Goal: Task Accomplishment & Management: Complete application form

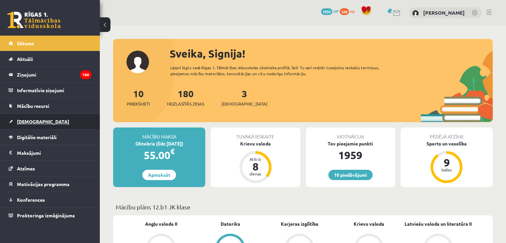
click at [23, 116] on link "[DEMOGRAPHIC_DATA]" at bounding box center [50, 121] width 83 height 15
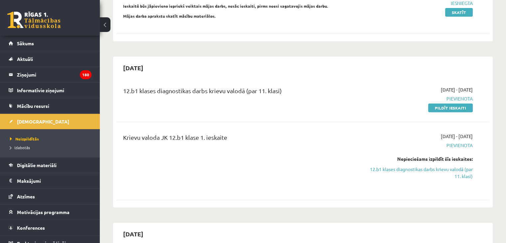
scroll to position [215, 0]
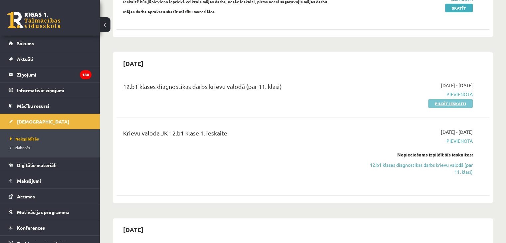
click at [455, 99] on link "Pildīt ieskaiti" at bounding box center [450, 103] width 45 height 9
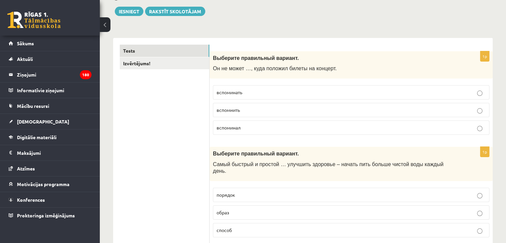
scroll to position [92, 0]
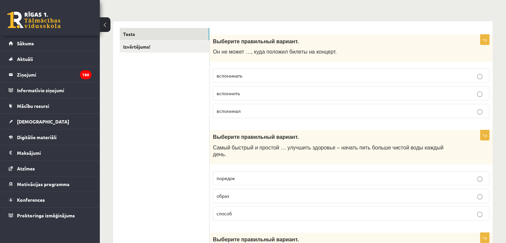
click at [348, 98] on label "вспомнить" at bounding box center [351, 93] width 277 height 14
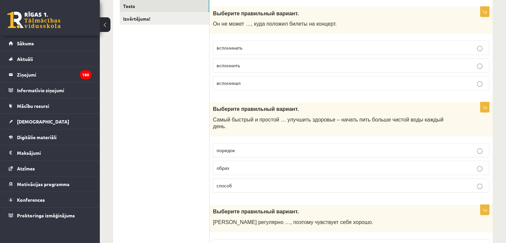
scroll to position [133, 0]
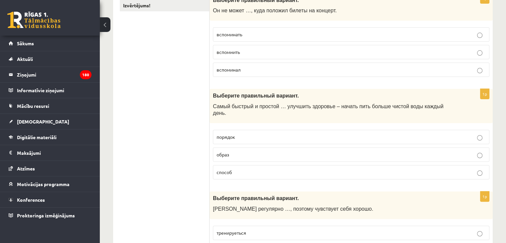
click at [308, 169] on p "способ" at bounding box center [351, 172] width 269 height 7
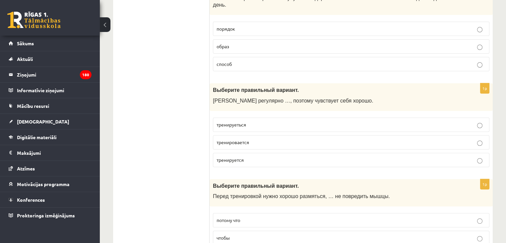
scroll to position [254, 0]
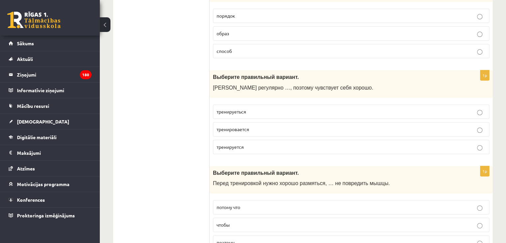
click at [323, 143] on p "тренируется" at bounding box center [351, 146] width 269 height 7
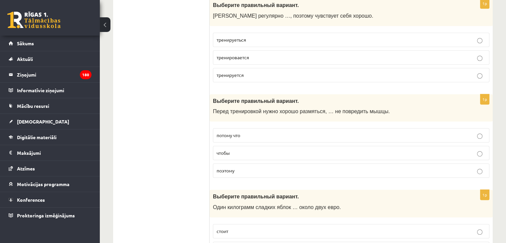
scroll to position [329, 0]
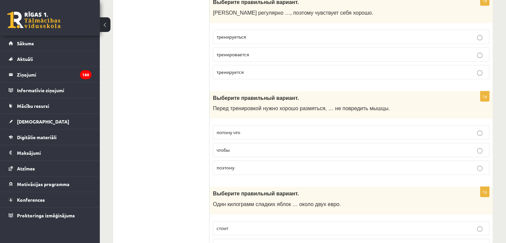
click at [379, 149] on fieldset "потому что чтобы поэтому" at bounding box center [351, 149] width 277 height 55
click at [381, 145] on label "чтобы" at bounding box center [351, 150] width 277 height 14
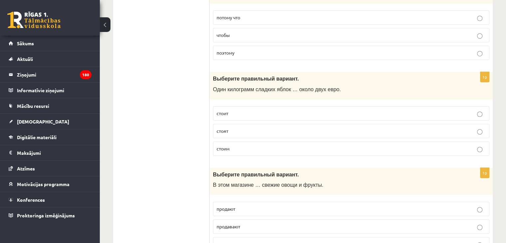
scroll to position [450, 0]
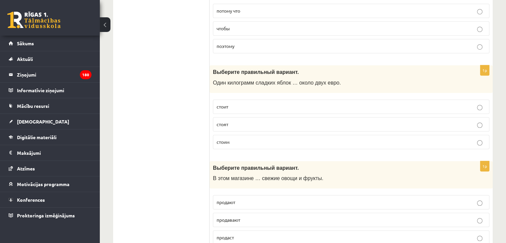
click at [382, 100] on label "стоит" at bounding box center [351, 107] width 277 height 14
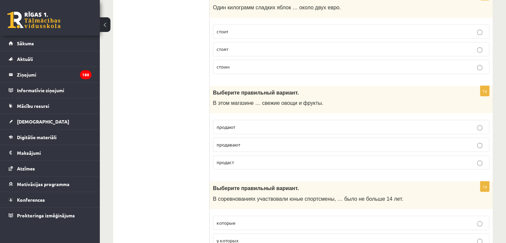
scroll to position [529, 0]
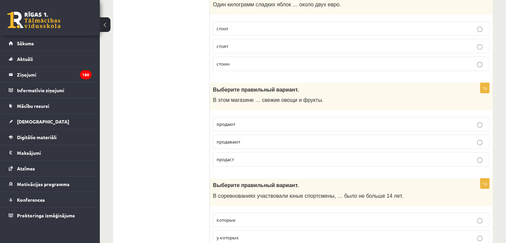
click at [302, 121] on p "продают" at bounding box center [351, 124] width 269 height 7
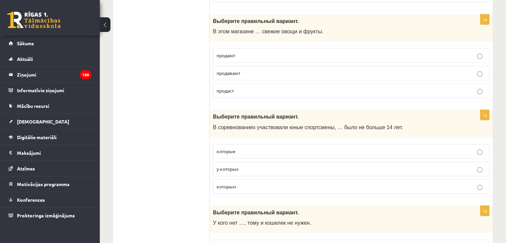
scroll to position [611, 0]
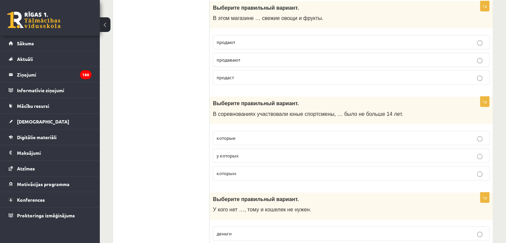
click at [354, 135] on p "которые" at bounding box center [351, 138] width 269 height 7
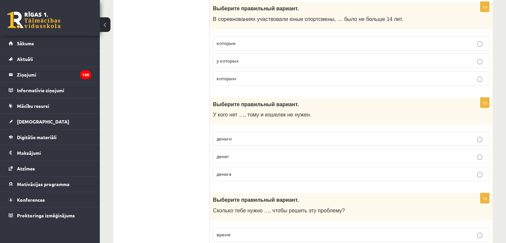
scroll to position [712, 0]
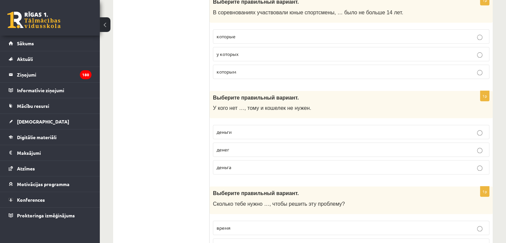
click at [461, 146] on p "денег" at bounding box center [351, 149] width 269 height 7
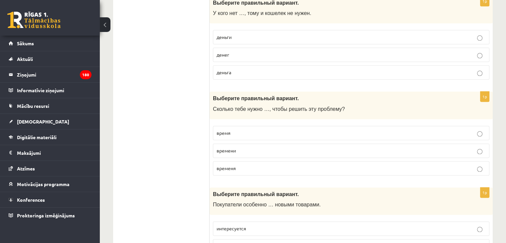
scroll to position [804, 0]
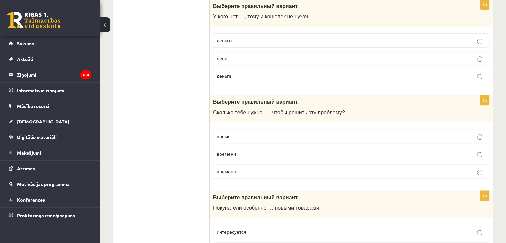
click at [334, 150] on p "времени" at bounding box center [351, 153] width 269 height 7
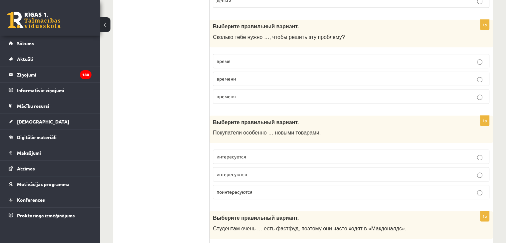
scroll to position [912, 0]
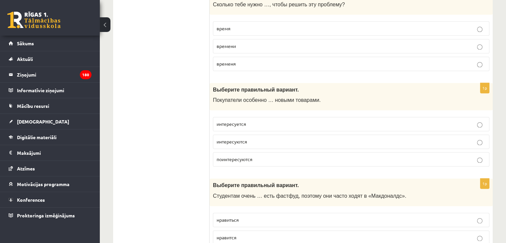
click at [311, 156] on p "поинтересуются" at bounding box center [351, 159] width 269 height 7
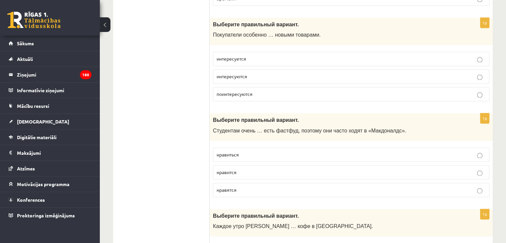
scroll to position [997, 0]
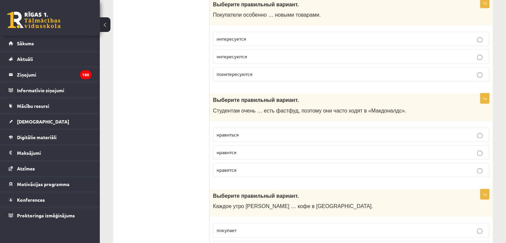
click at [328, 131] on p "нравиться" at bounding box center [351, 134] width 269 height 7
click at [327, 133] on fieldset "нравиться нравится нравятся" at bounding box center [351, 151] width 277 height 55
click at [329, 149] on p "нравится" at bounding box center [351, 152] width 269 height 7
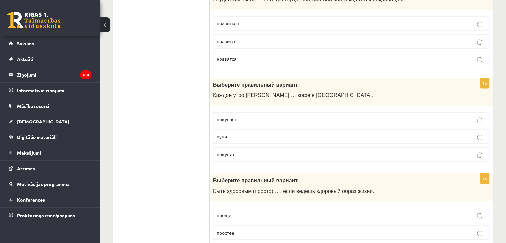
scroll to position [1105, 0]
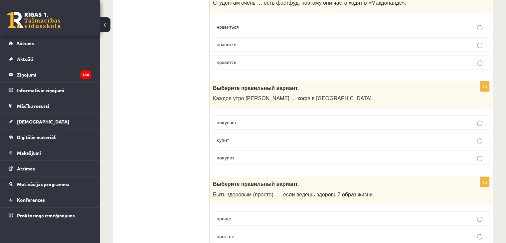
click at [325, 119] on p "покупает" at bounding box center [351, 122] width 269 height 7
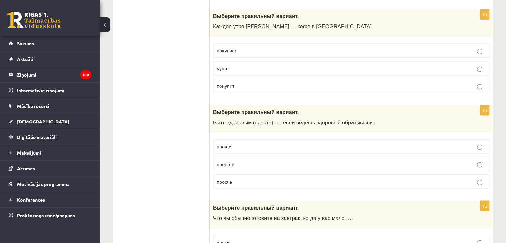
scroll to position [1180, 0]
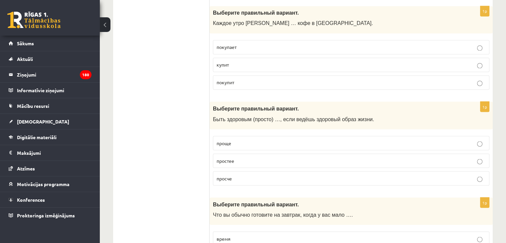
click at [362, 139] on p "проще" at bounding box center [351, 142] width 269 height 7
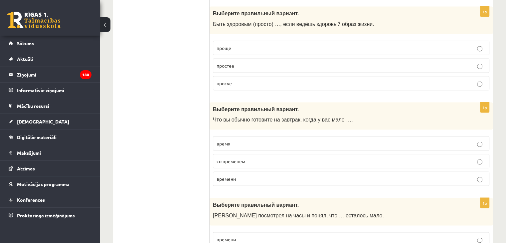
scroll to position [1285, 0]
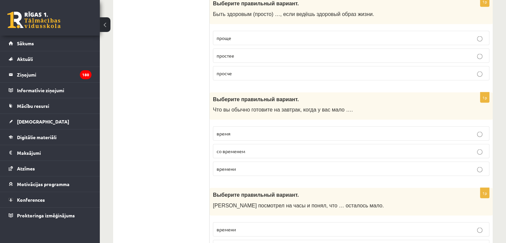
click at [365, 162] on label "времени" at bounding box center [351, 169] width 277 height 14
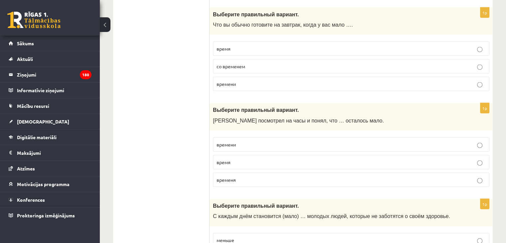
scroll to position [1373, 0]
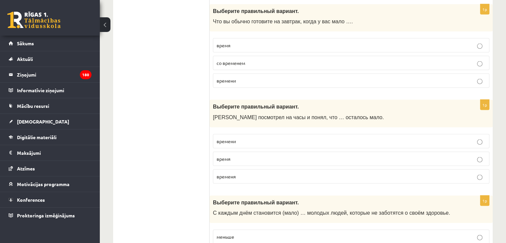
click at [398, 155] on p "время" at bounding box center [351, 158] width 269 height 7
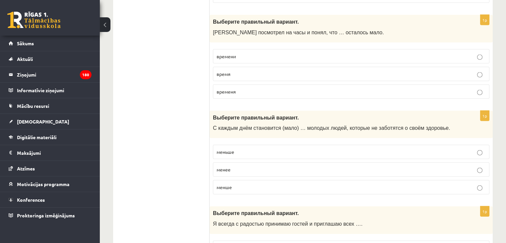
scroll to position [1471, 0]
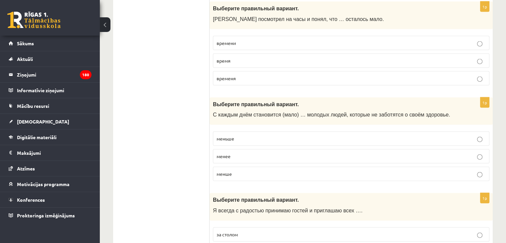
click at [369, 132] on label "меньше" at bounding box center [351, 139] width 277 height 14
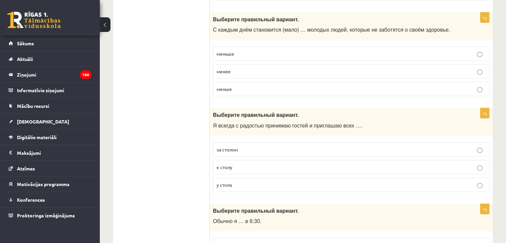
scroll to position [1566, 0]
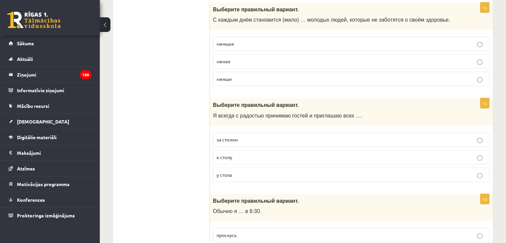
click at [399, 136] on p "за столом" at bounding box center [351, 139] width 269 height 7
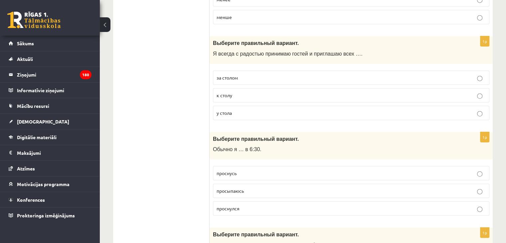
scroll to position [1654, 0]
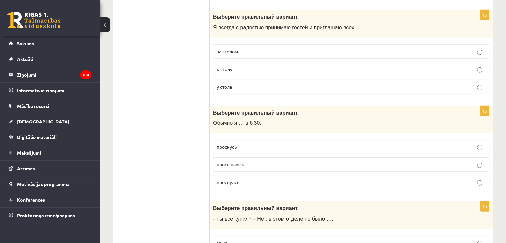
click at [407, 157] on label "просыпаюсь" at bounding box center [351, 164] width 277 height 14
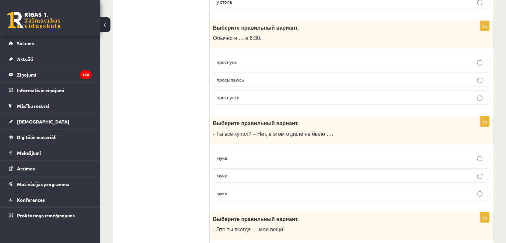
scroll to position [1749, 0]
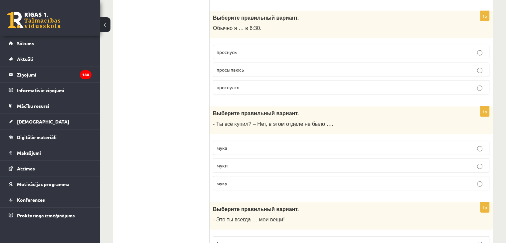
click at [359, 158] on label "муки" at bounding box center [351, 165] width 277 height 14
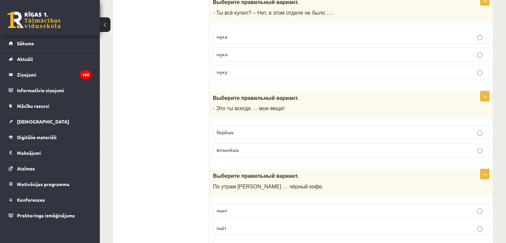
scroll to position [1864, 0]
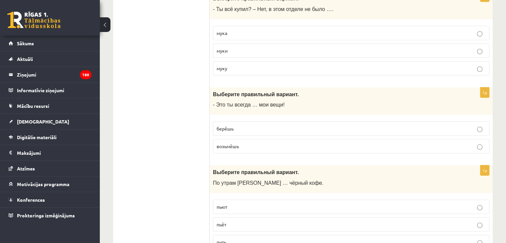
click at [415, 143] on p "возьмёшь" at bounding box center [351, 146] width 269 height 7
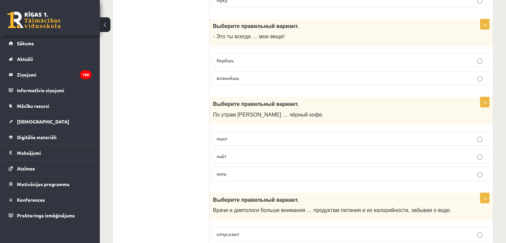
scroll to position [1936, 0]
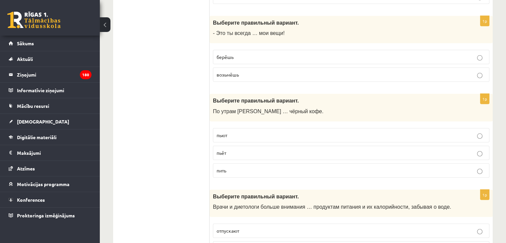
click at [382, 149] on p "пьёт" at bounding box center [351, 152] width 269 height 7
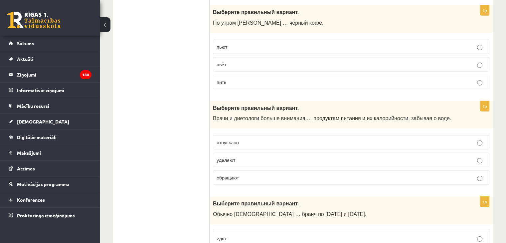
scroll to position [2037, 0]
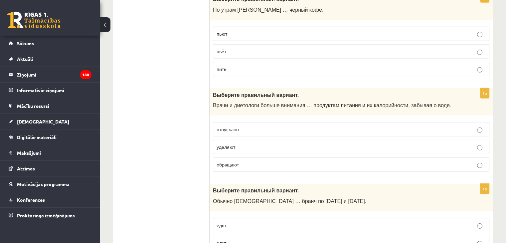
click at [423, 143] on p "уделяют" at bounding box center [351, 146] width 269 height 7
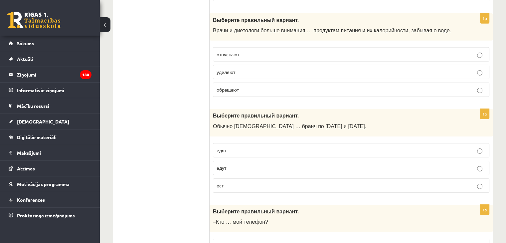
scroll to position [2142, 0]
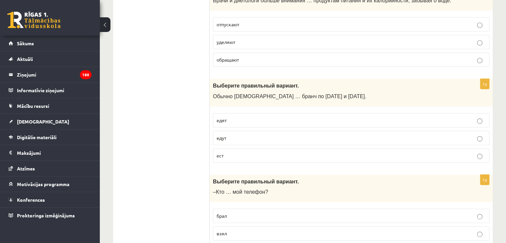
click at [322, 113] on label "едят" at bounding box center [351, 120] width 277 height 14
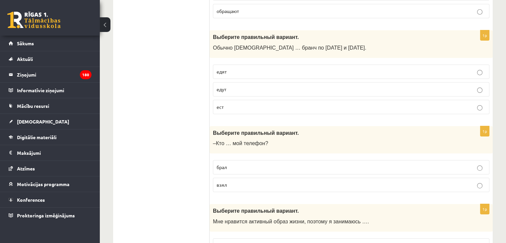
scroll to position [2211, 0]
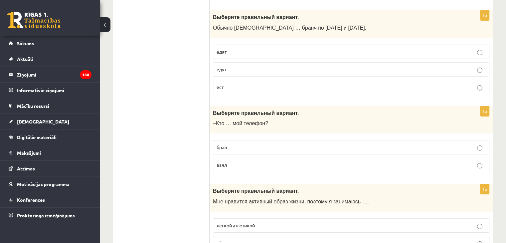
click at [343, 158] on label "взял" at bounding box center [351, 165] width 277 height 14
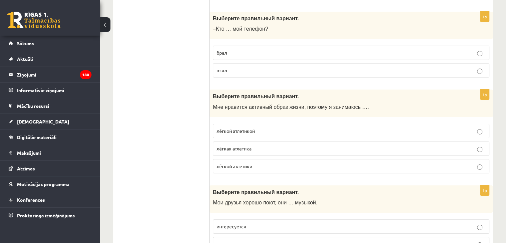
scroll to position [2302, 0]
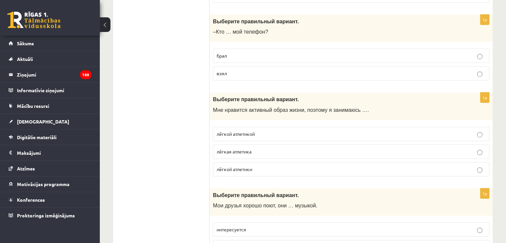
click at [333, 131] on p "лёгкой атлетикой" at bounding box center [351, 134] width 269 height 7
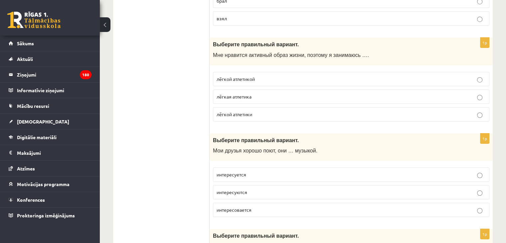
scroll to position [2361, 0]
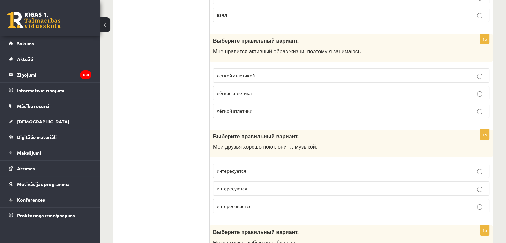
click at [324, 185] on p "интересуются" at bounding box center [351, 188] width 269 height 7
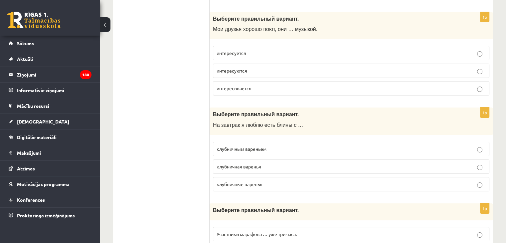
scroll to position [2476, 0]
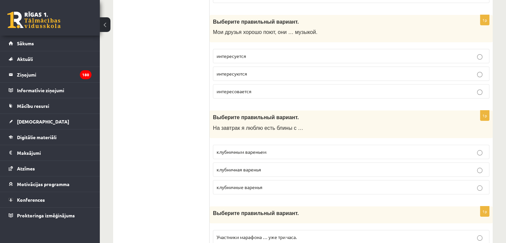
click at [314, 145] on label "клубничным вареньем" at bounding box center [351, 152] width 277 height 14
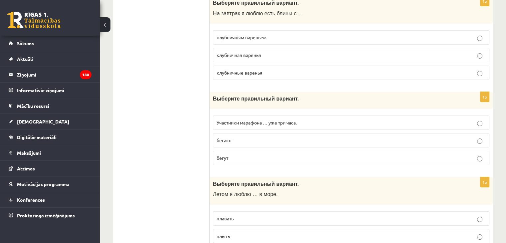
scroll to position [2614, 0]
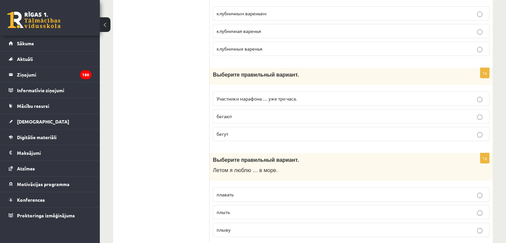
click at [261, 127] on label "бегут" at bounding box center [351, 134] width 277 height 14
click at [278, 187] on label "плавать" at bounding box center [351, 194] width 277 height 14
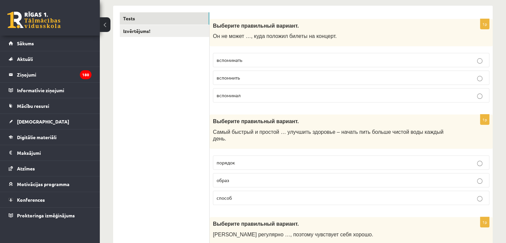
scroll to position [28, 0]
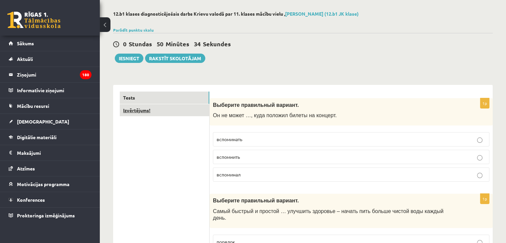
click at [182, 110] on link "Izvērtējums!" at bounding box center [165, 110] width 90 height 12
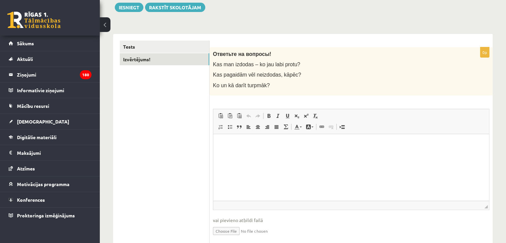
scroll to position [80, 0]
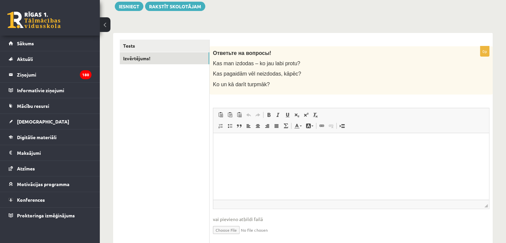
click at [348, 153] on html at bounding box center [351, 143] width 276 height 20
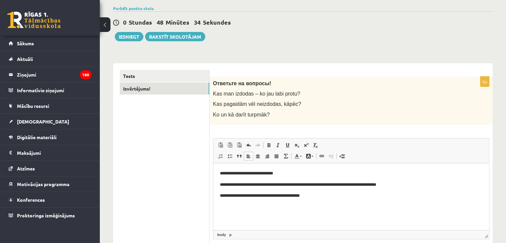
scroll to position [44, 0]
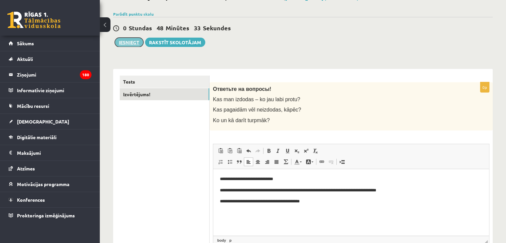
click at [130, 43] on button "Iesniegt" at bounding box center [129, 42] width 29 height 9
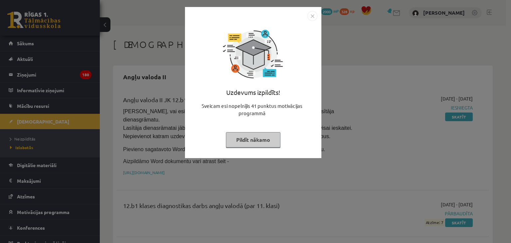
click at [255, 143] on button "Pildīt nākamo" at bounding box center [253, 139] width 55 height 15
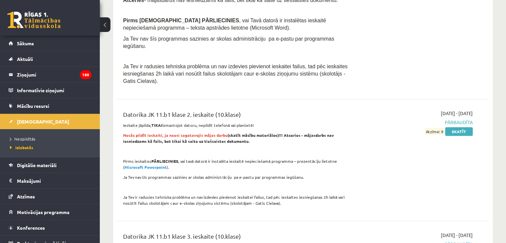
scroll to position [342, 0]
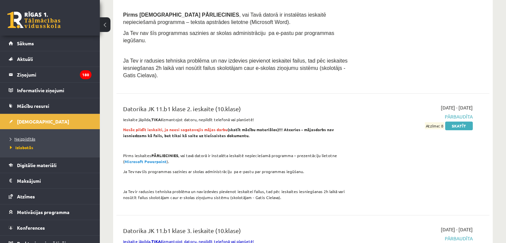
click at [29, 141] on link "Neizpildītās" at bounding box center [51, 139] width 83 height 6
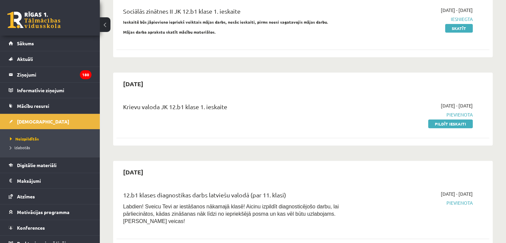
scroll to position [199, 0]
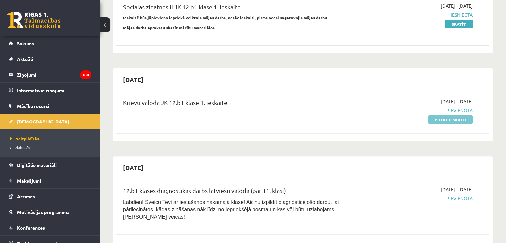
click at [455, 115] on link "Pildīt ieskaiti" at bounding box center [450, 119] width 45 height 9
click at [441, 115] on link "Pildīt ieskaiti" at bounding box center [450, 119] width 45 height 9
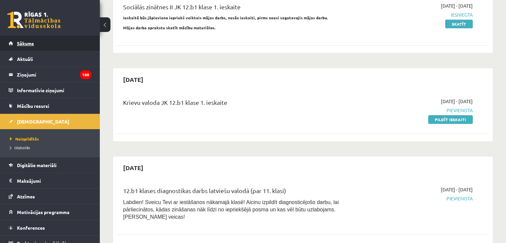
click at [38, 45] on link "Sākums" at bounding box center [50, 43] width 83 height 15
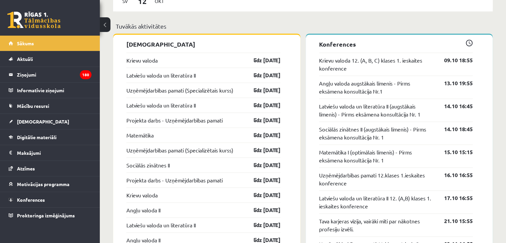
scroll to position [520, 0]
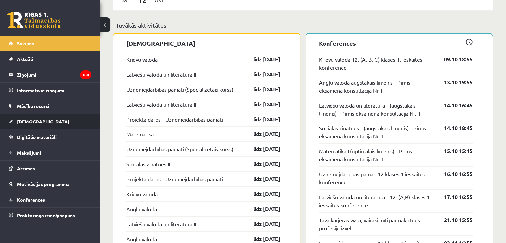
click at [28, 122] on span "[DEMOGRAPHIC_DATA]" at bounding box center [43, 122] width 52 height 6
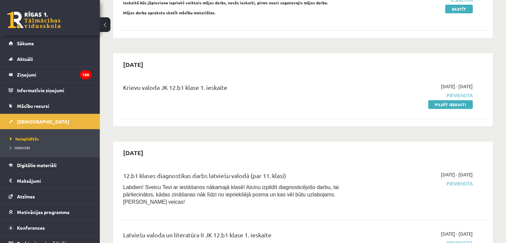
scroll to position [210, 0]
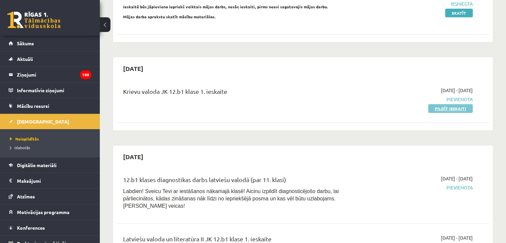
click at [462, 104] on link "Pildīt ieskaiti" at bounding box center [450, 108] width 45 height 9
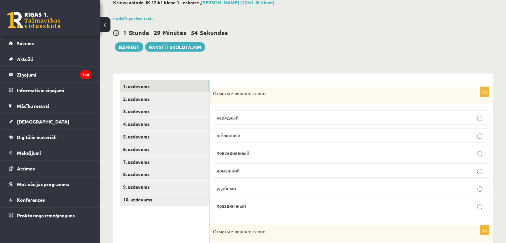
scroll to position [42, 0]
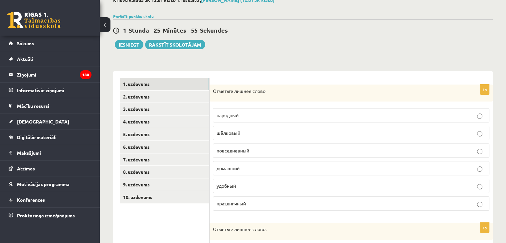
click at [486, 128] on label "шёлковый" at bounding box center [351, 133] width 277 height 14
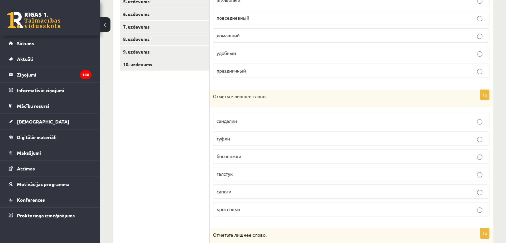
scroll to position [178, 0]
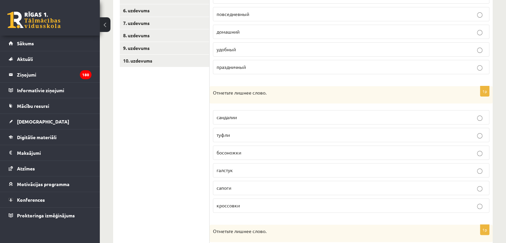
click at [390, 167] on p "галстук" at bounding box center [351, 170] width 269 height 7
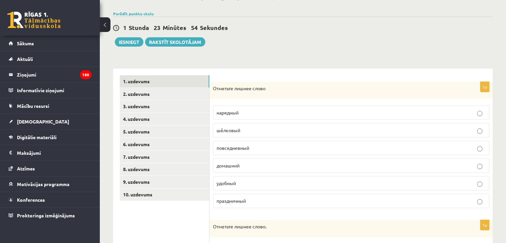
scroll to position [20, 0]
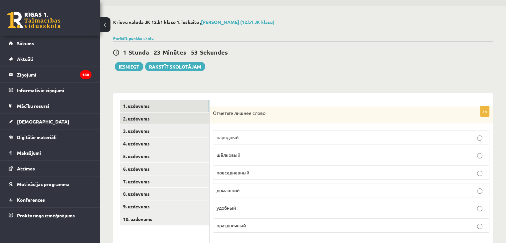
click at [188, 118] on link "2. uzdevums" at bounding box center [165, 119] width 90 height 12
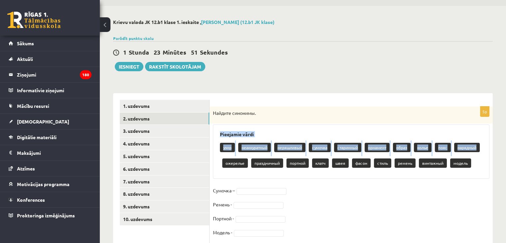
drag, startPoint x: 505, startPoint y: 101, endPoint x: 504, endPoint y: 149, distance: 48.9
click at [504, 149] on div "**********" at bounding box center [303, 142] width 406 height 273
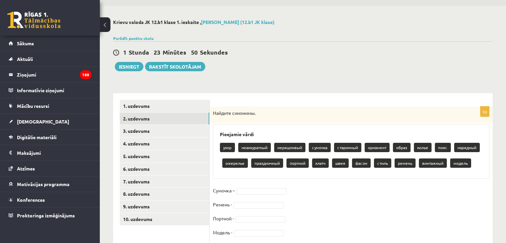
click at [422, 184] on div "5p Найдите синонимы. Pieejamie vārdi узор неаккуратный неряшливый сумочка стари…" at bounding box center [351, 183] width 283 height 152
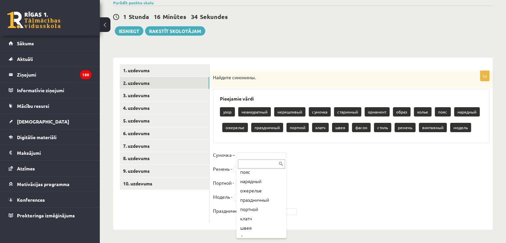
scroll to position [93, 0]
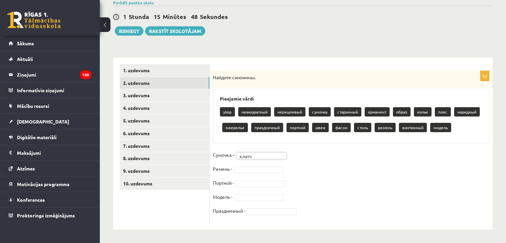
click at [261, 165] on fieldset "Сумочка – клатч ***** Ремень - Портной - Модель - Праздничный -" at bounding box center [351, 185] width 277 height 70
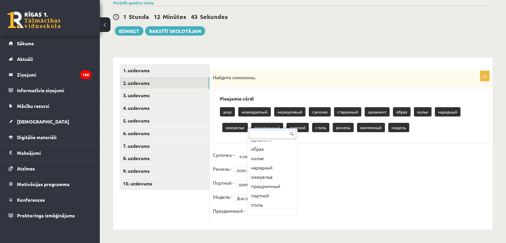
scroll to position [62, 0]
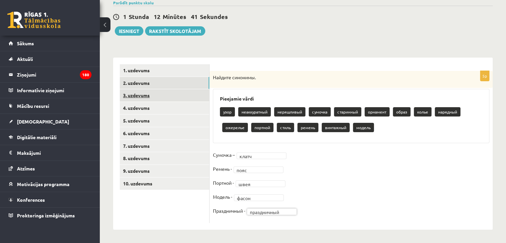
click at [177, 97] on link "3. uzdevums" at bounding box center [165, 95] width 90 height 12
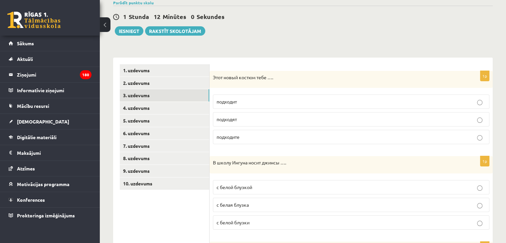
click at [293, 106] on label "подходит" at bounding box center [351, 102] width 277 height 14
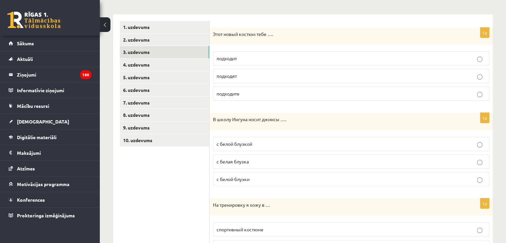
scroll to position [119, 0]
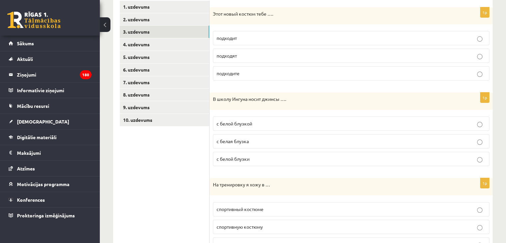
click at [332, 117] on label "с белой блузкой" at bounding box center [351, 124] width 277 height 14
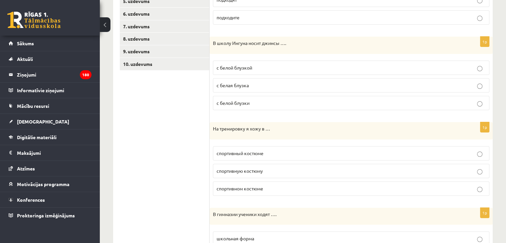
scroll to position [187, 0]
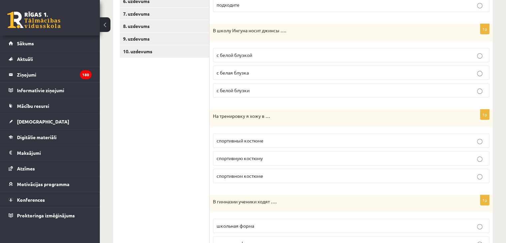
click at [319, 176] on p "спортивном костюме" at bounding box center [351, 175] width 269 height 7
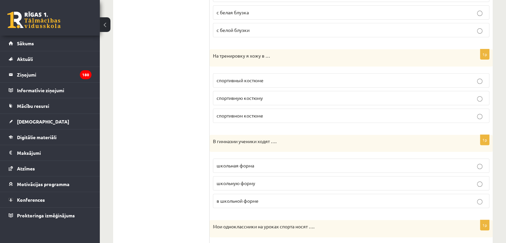
scroll to position [281, 0]
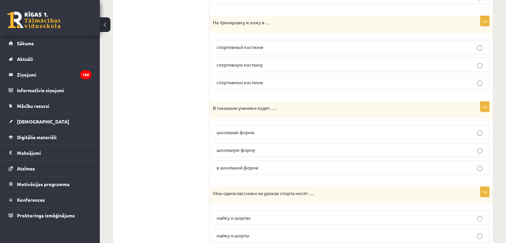
click at [441, 165] on p "в школьной форме" at bounding box center [351, 167] width 269 height 7
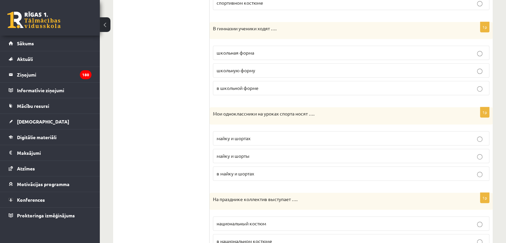
scroll to position [363, 0]
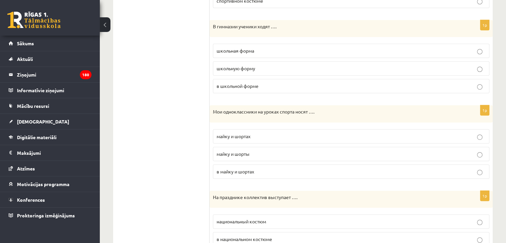
click at [377, 150] on p "майку и шорты" at bounding box center [351, 153] width 269 height 7
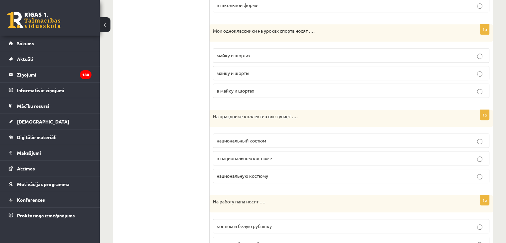
scroll to position [449, 0]
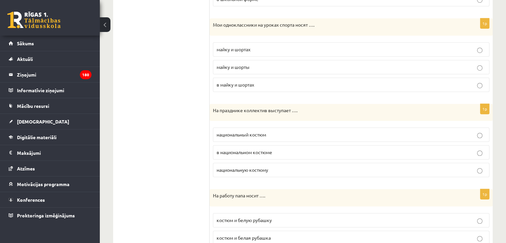
click at [375, 151] on p "в национальном костюме" at bounding box center [351, 152] width 269 height 7
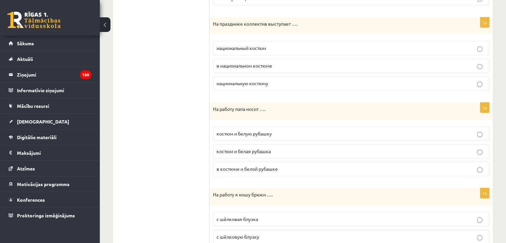
scroll to position [534, 0]
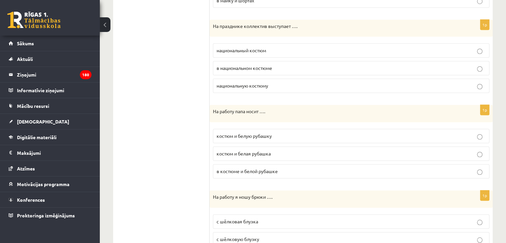
click at [333, 133] on p "костюм и белую рубашку" at bounding box center [351, 136] width 269 height 7
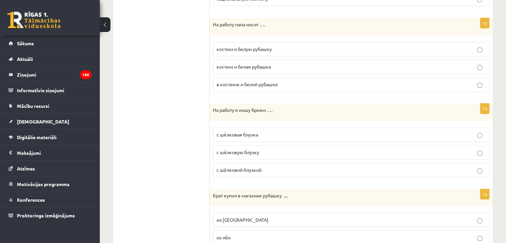
scroll to position [630, 0]
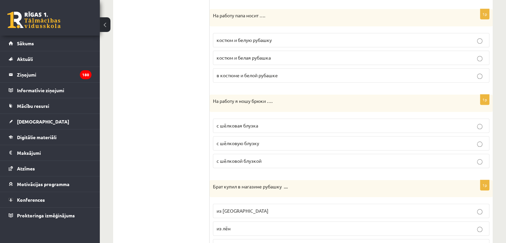
click at [317, 157] on p "с шёлковой блузкой" at bounding box center [351, 160] width 269 height 7
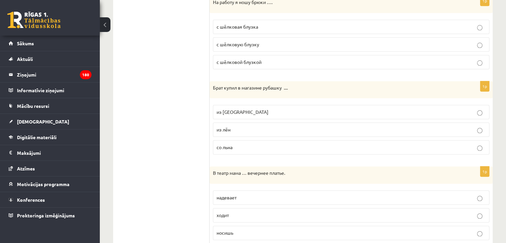
scroll to position [727, 0]
click at [285, 145] on p "со льна" at bounding box center [351, 148] width 269 height 7
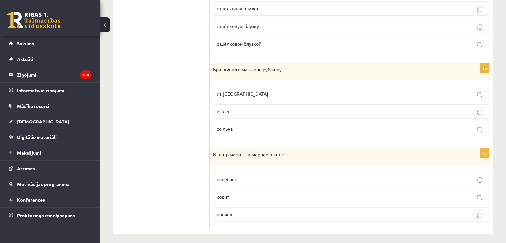
click at [361, 176] on p "надевает" at bounding box center [351, 179] width 269 height 7
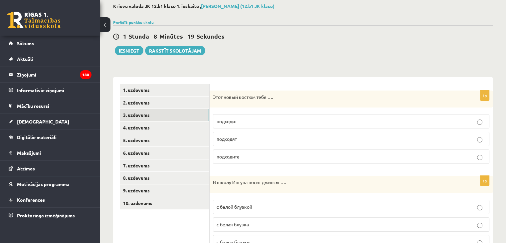
scroll to position [38, 0]
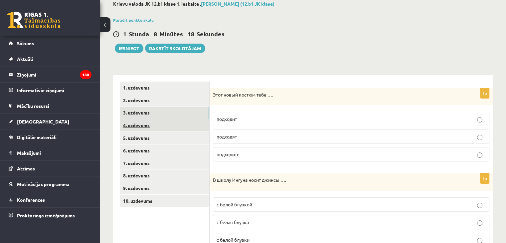
click at [165, 127] on link "4. uzdevums" at bounding box center [165, 125] width 90 height 12
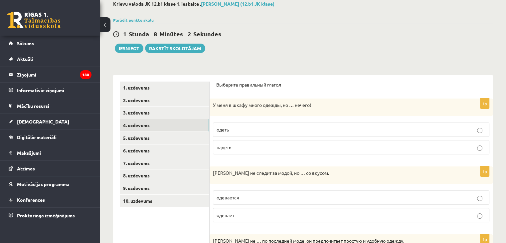
click at [348, 145] on p "надеть" at bounding box center [351, 147] width 269 height 7
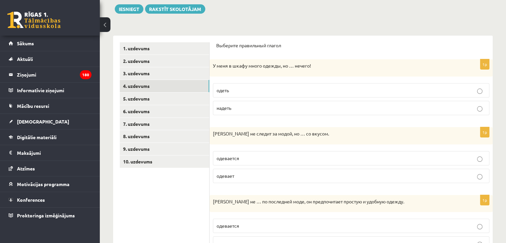
scroll to position [86, 0]
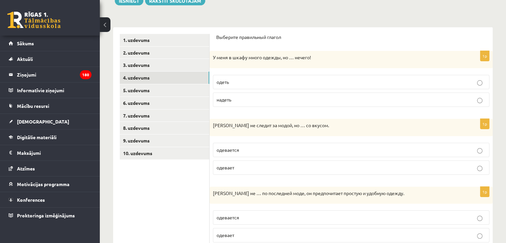
click at [408, 143] on label "одевается" at bounding box center [351, 150] width 277 height 14
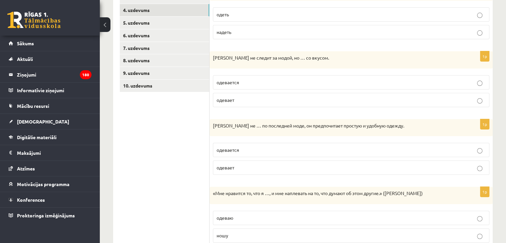
scroll to position [158, 0]
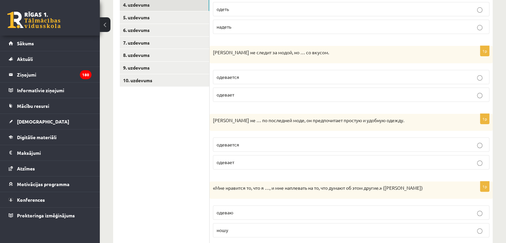
click at [337, 141] on p "одевается" at bounding box center [351, 144] width 269 height 7
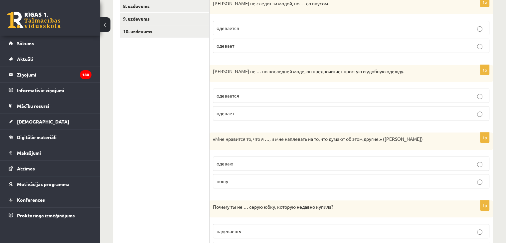
scroll to position [225, 0]
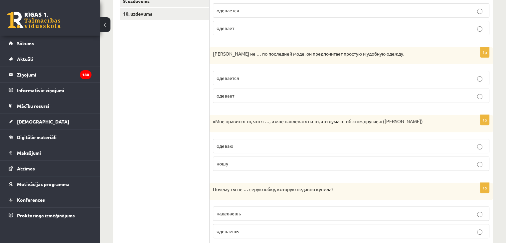
click at [415, 164] on p "ношу" at bounding box center [351, 163] width 269 height 7
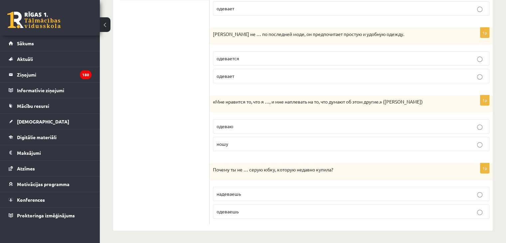
click at [422, 198] on label "надеваешь" at bounding box center [351, 194] width 277 height 14
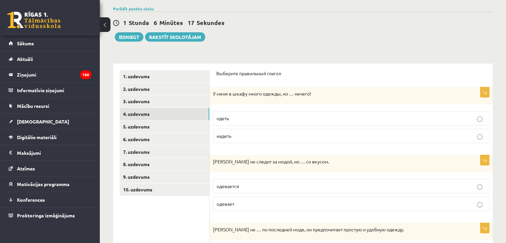
scroll to position [67, 0]
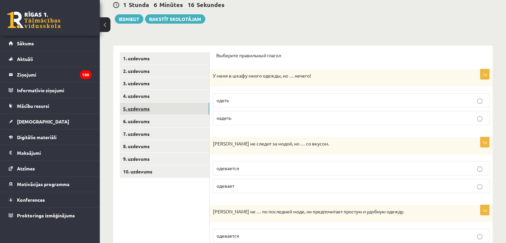
click at [173, 110] on link "5. uzdevums" at bounding box center [165, 109] width 90 height 12
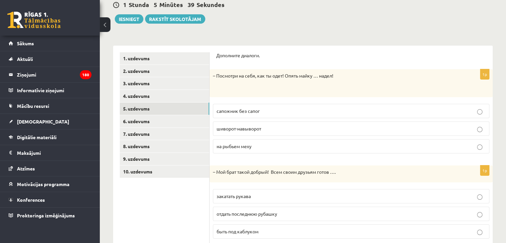
click at [483, 123] on label "шиворот-навыворот" at bounding box center [351, 129] width 277 height 14
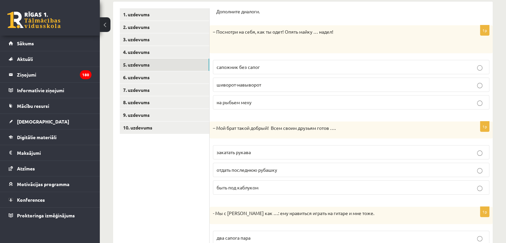
scroll to position [116, 0]
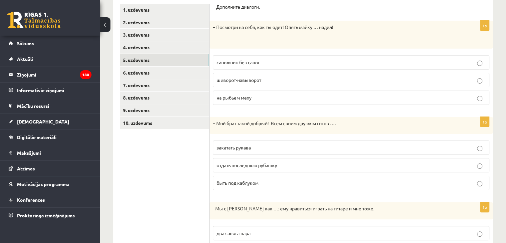
click at [484, 166] on p "отдать последнюю рубашку" at bounding box center [351, 165] width 269 height 7
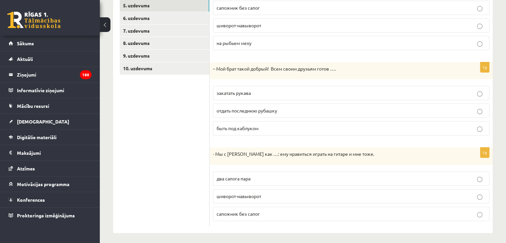
scroll to position [173, 0]
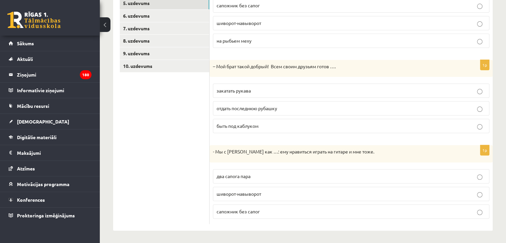
click at [395, 177] on p "два сапога пара" at bounding box center [351, 176] width 269 height 7
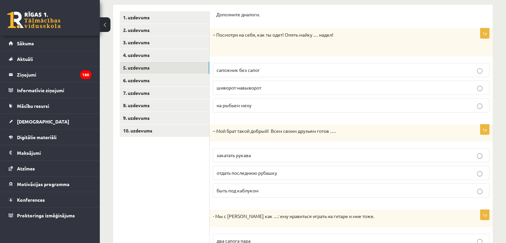
scroll to position [107, 0]
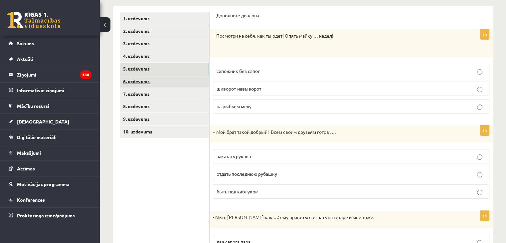
click at [182, 79] on link "6. uzdevums" at bounding box center [165, 81] width 90 height 12
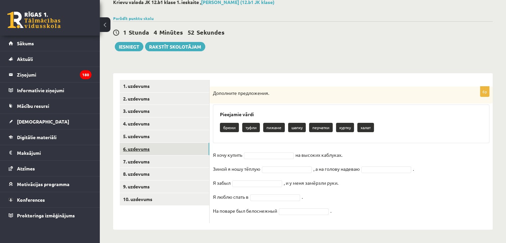
scroll to position [40, 0]
click at [255, 129] on p "туфли" at bounding box center [251, 127] width 18 height 9
click at [268, 159] on fieldset "Я хочу купить на высоких каблуках. Зимой я ношу тёплую , а на голову надеваю . …" at bounding box center [351, 185] width 277 height 70
click at [296, 174] on fieldset "Я хочу купить туфли ***** на высоких каблуках. Зимой я ношу тёплую , а на голов…" at bounding box center [351, 185] width 277 height 70
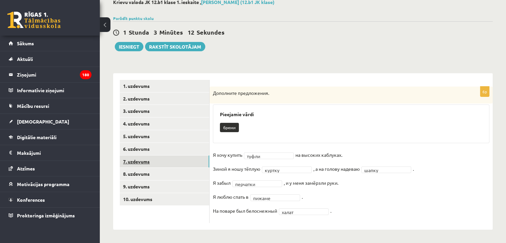
click at [169, 161] on link "7. uzdevums" at bounding box center [165, 161] width 90 height 12
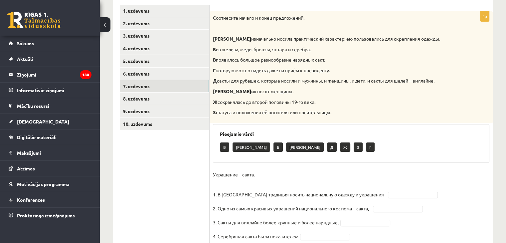
scroll to position [117, 0]
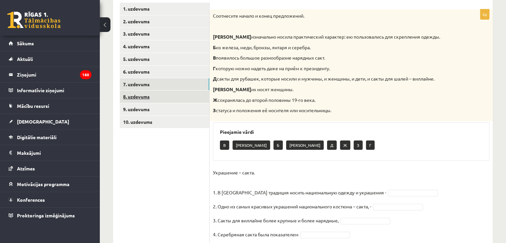
click at [158, 97] on link "8. uzdevums" at bounding box center [165, 97] width 90 height 12
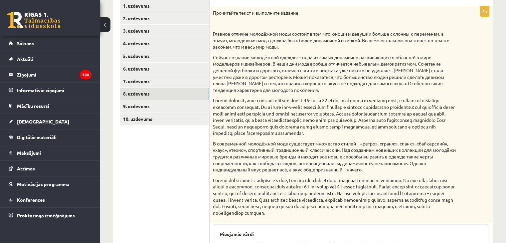
scroll to position [119, 0]
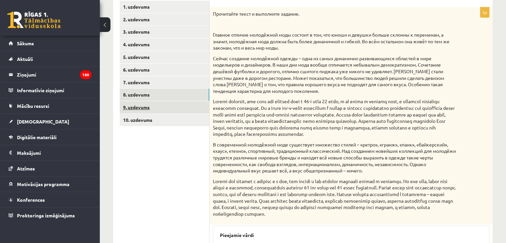
click at [173, 107] on link "9. uzdevums" at bounding box center [165, 107] width 90 height 12
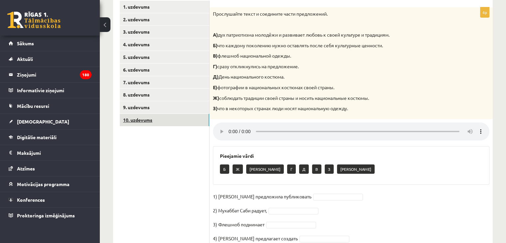
click at [188, 120] on link "10. uzdevums" at bounding box center [165, 120] width 90 height 12
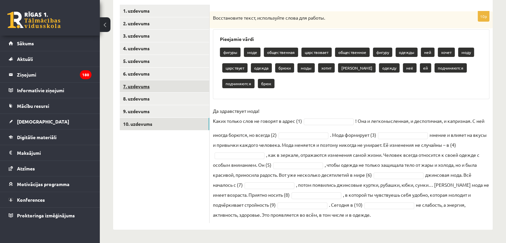
click at [181, 89] on link "7. uzdevums" at bounding box center [165, 86] width 90 height 12
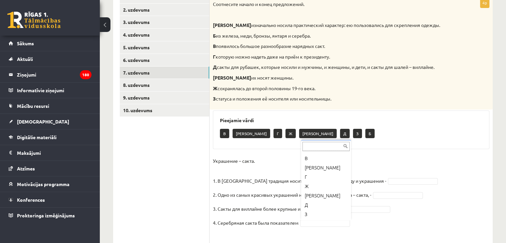
scroll to position [17, 0]
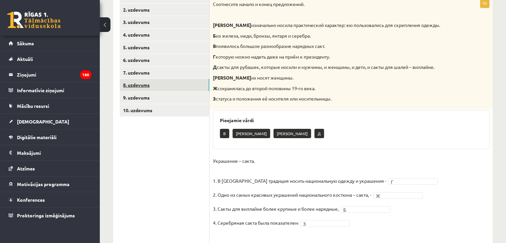
click at [166, 86] on link "8. uzdevums" at bounding box center [165, 85] width 90 height 12
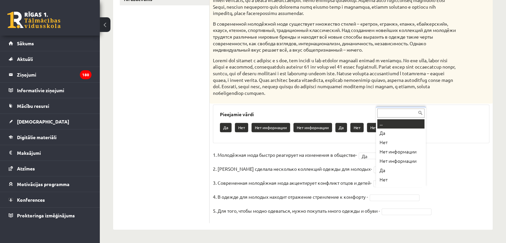
scroll to position [8, 0]
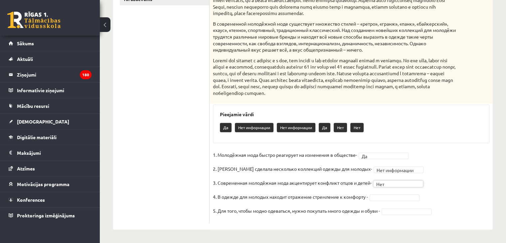
click at [393, 202] on fieldset "**********" at bounding box center [351, 185] width 277 height 70
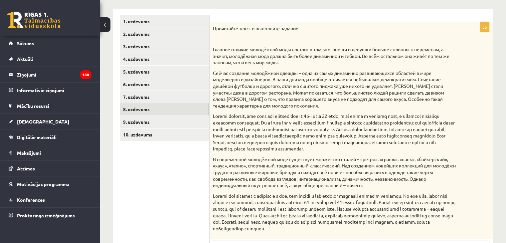
scroll to position [102, 0]
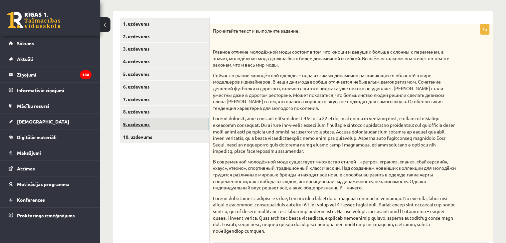
click at [186, 123] on link "9. uzdevums" at bounding box center [165, 124] width 90 height 12
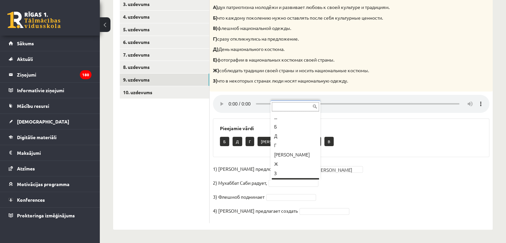
scroll to position [8, 0]
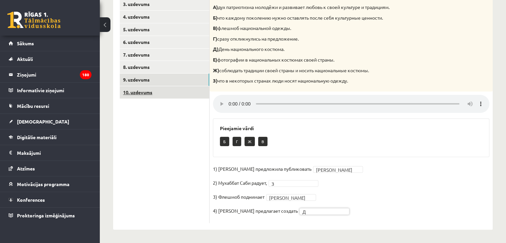
click at [186, 90] on link "10. uzdevums" at bounding box center [165, 92] width 90 height 12
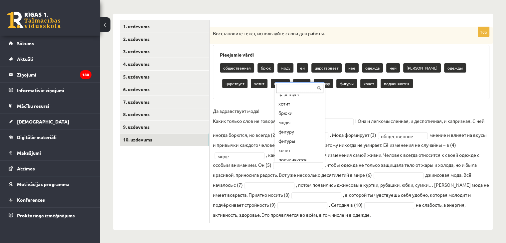
scroll to position [111, 0]
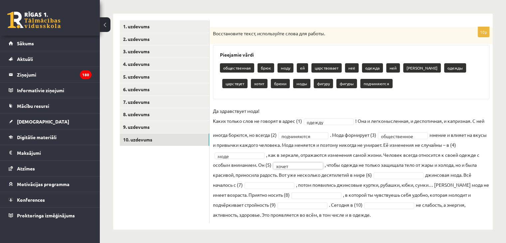
click at [391, 179] on fieldset "**********" at bounding box center [351, 163] width 277 height 114
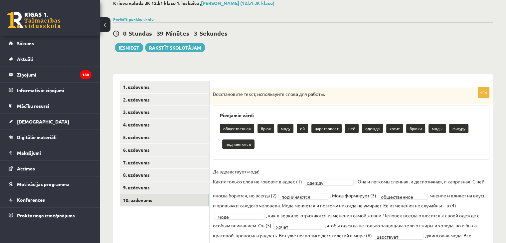
scroll to position [36, 0]
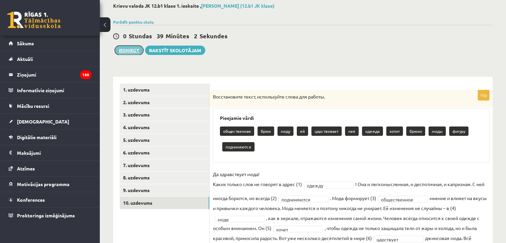
click at [128, 48] on button "Iesniegt" at bounding box center [129, 50] width 29 height 9
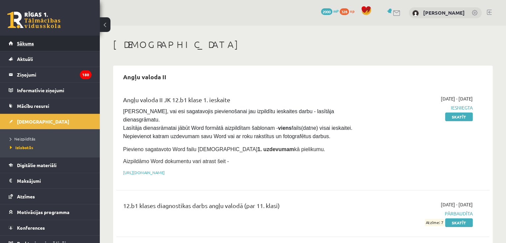
click at [42, 41] on link "Sākums" at bounding box center [50, 43] width 83 height 15
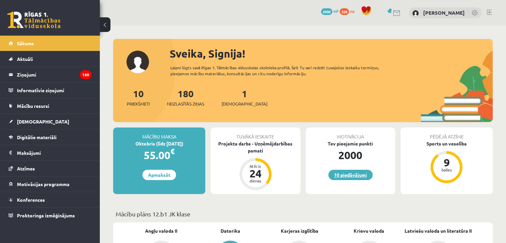
click at [349, 179] on link "10 piedāvājumi" at bounding box center [351, 175] width 44 height 10
